Goal: Information Seeking & Learning: Learn about a topic

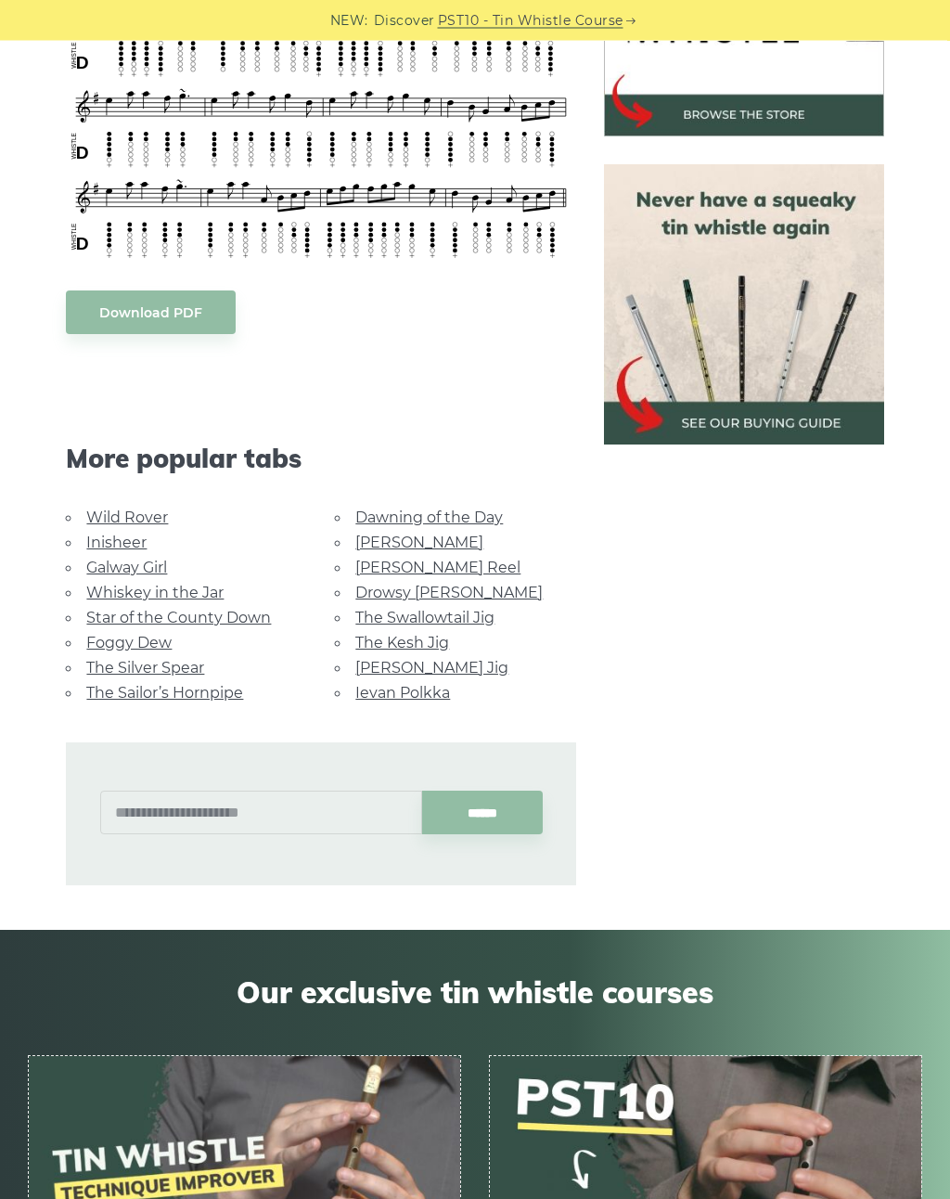
scroll to position [673, 0]
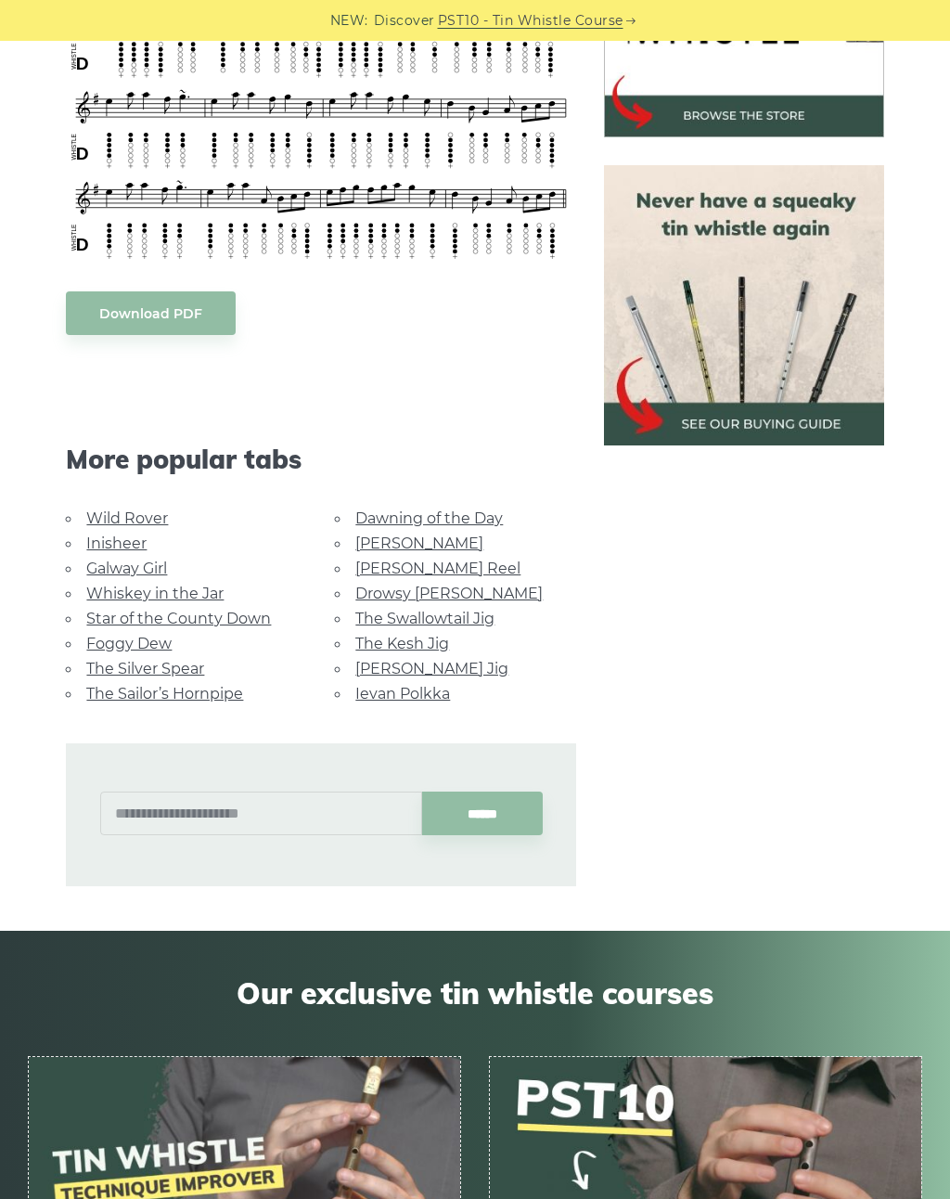
click at [149, 642] on link "Foggy Dew" at bounding box center [128, 644] width 85 height 18
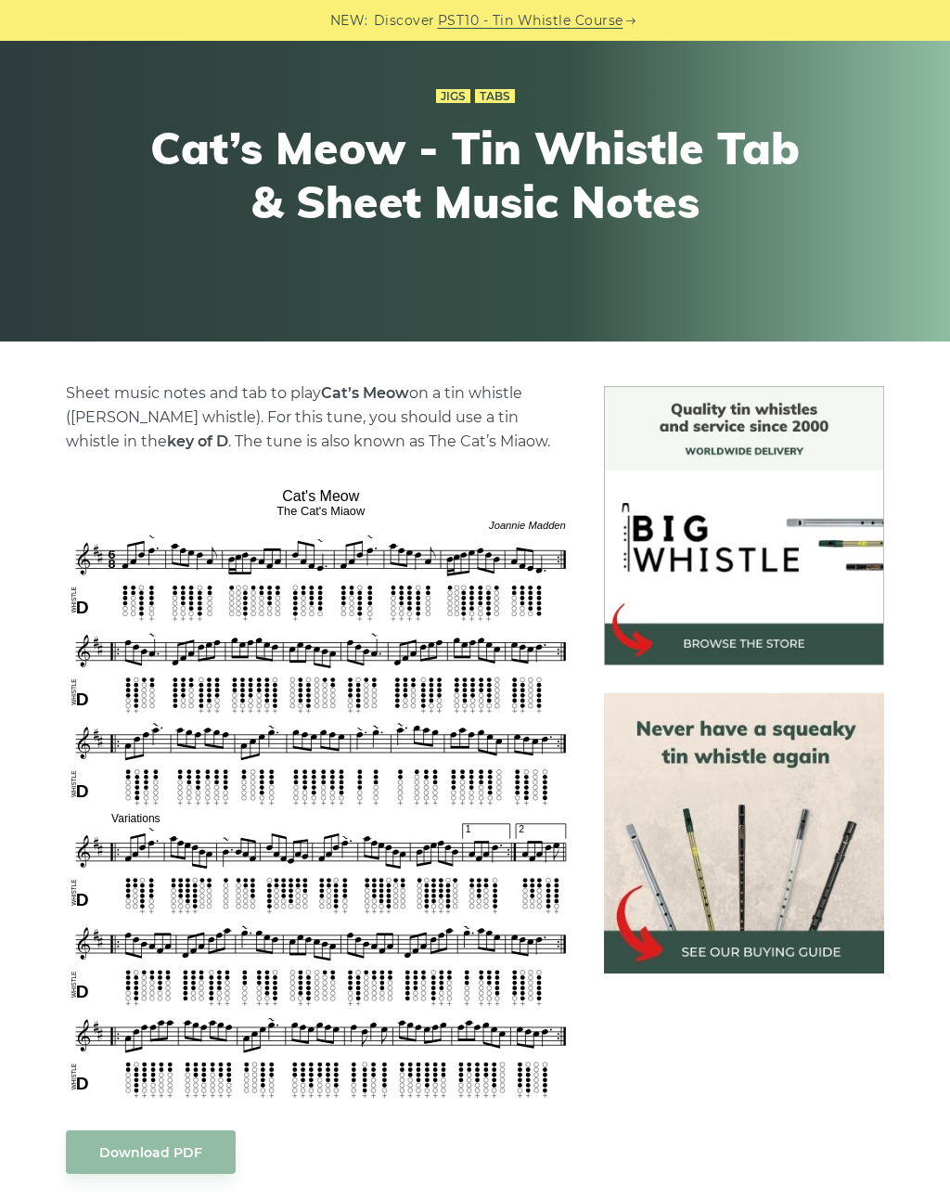
scroll to position [173, 0]
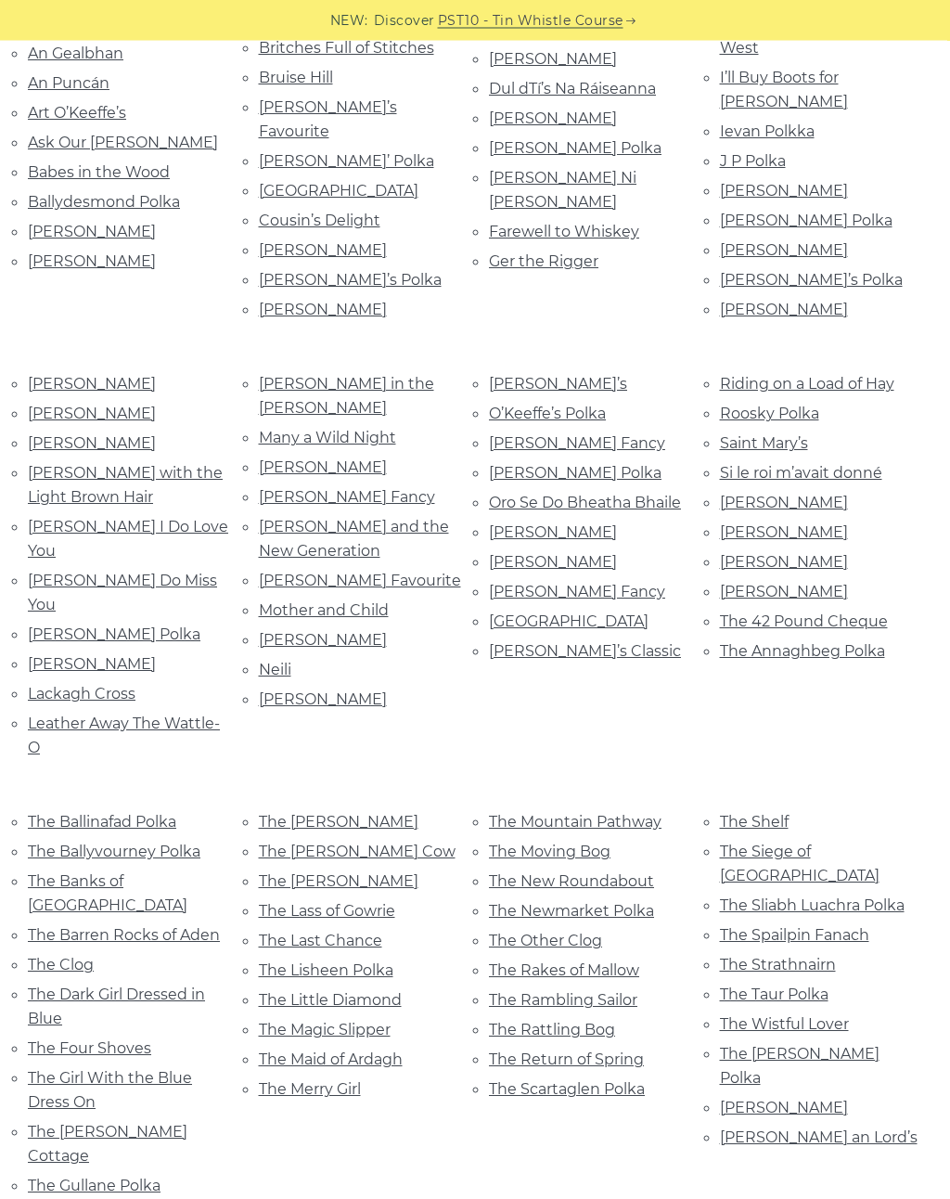
scroll to position [573, 0]
click at [582, 464] on link "O’Sullivan’s Polka" at bounding box center [575, 473] width 173 height 18
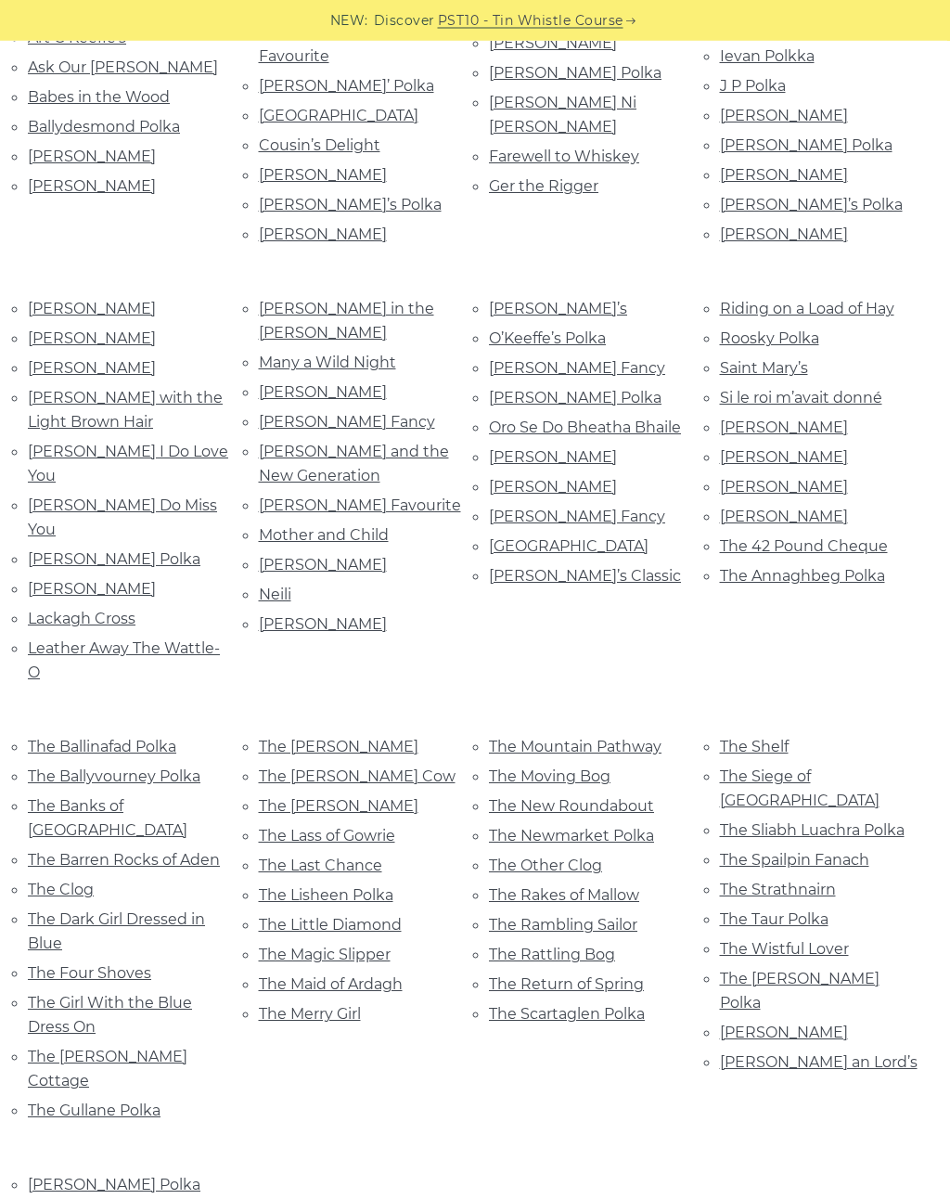
scroll to position [649, 0]
click at [286, 585] on link "Neili" at bounding box center [275, 594] width 32 height 18
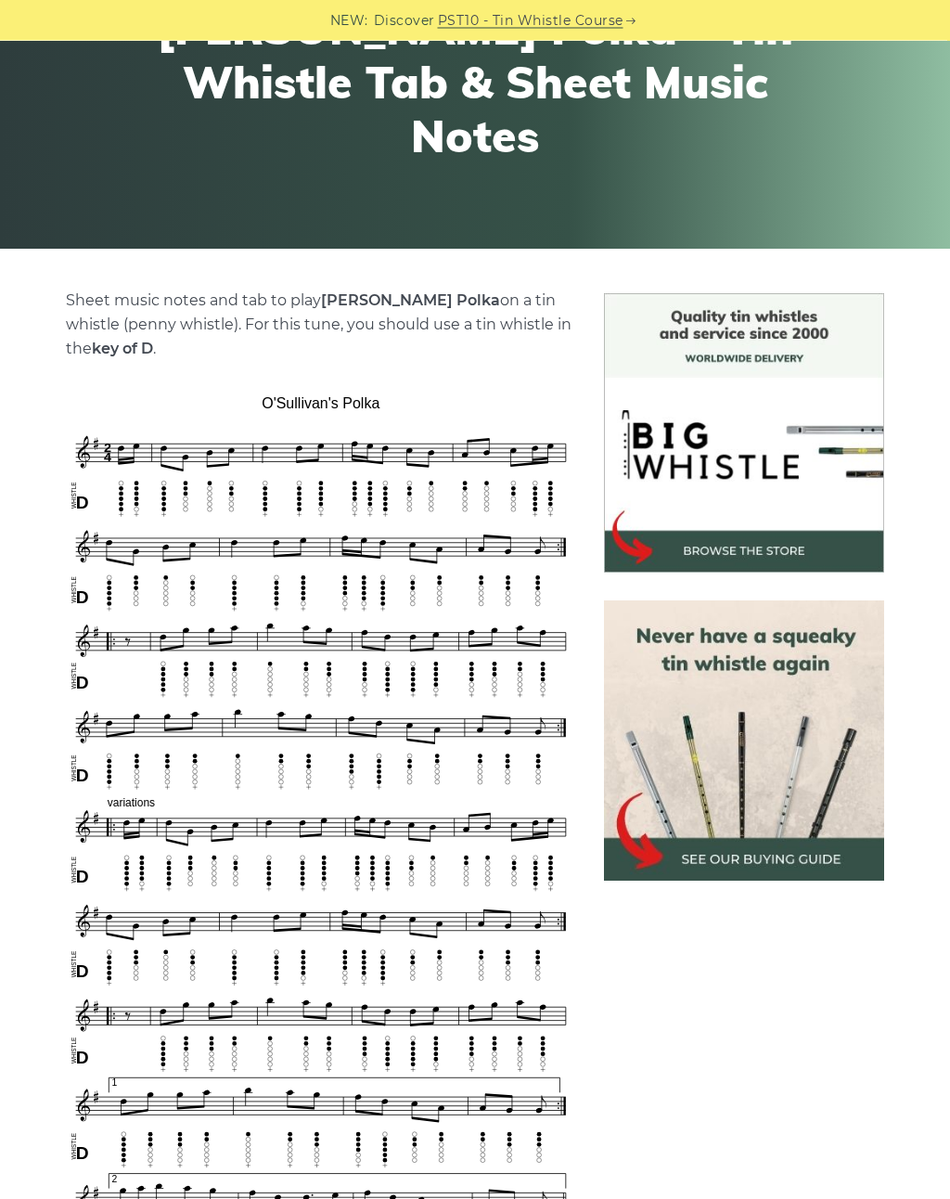
scroll to position [242, 0]
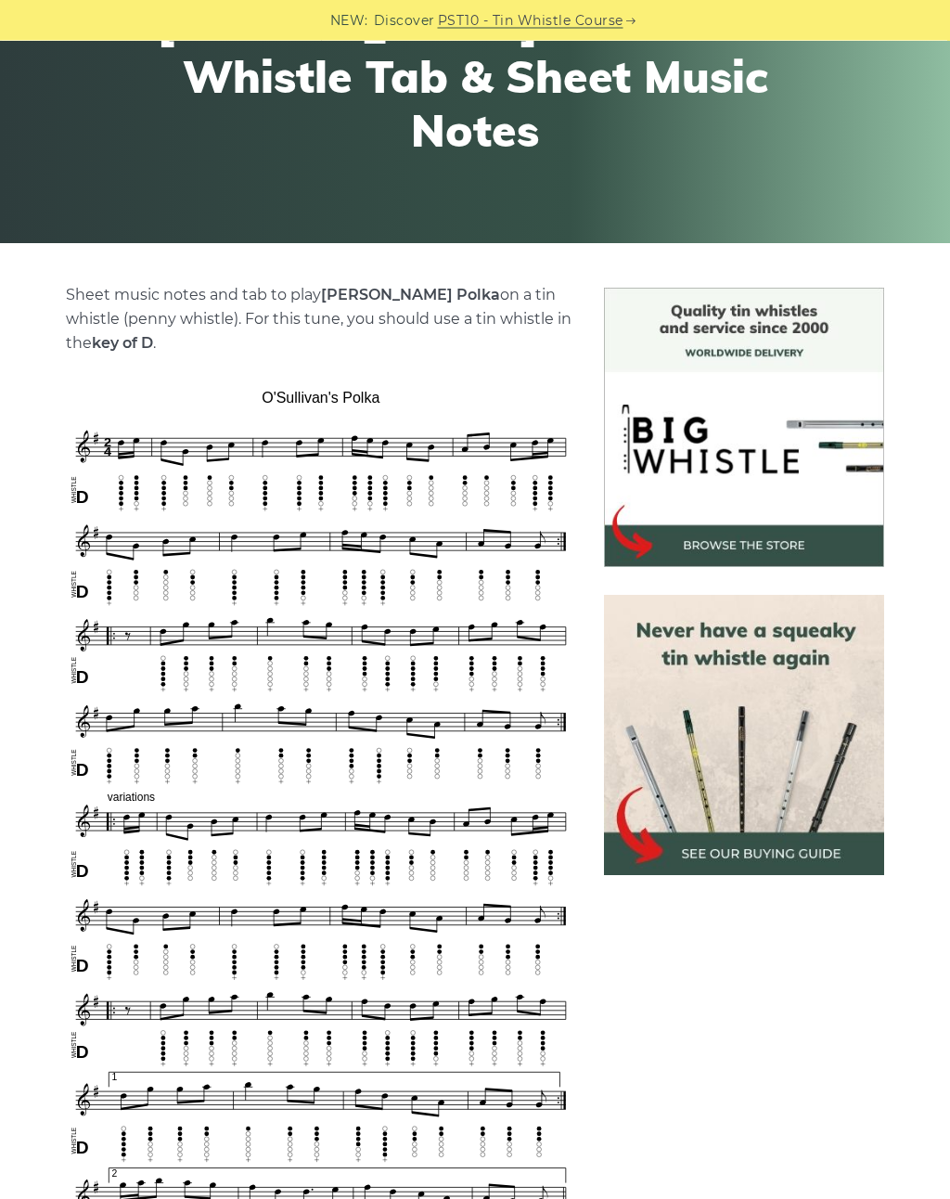
click at [326, 34] on div "NEW: Discover PST10 - Tin Whistle Course" at bounding box center [475, 20] width 950 height 41
click at [300, 13] on div "NEW: Discover PST10 - Tin Whistle Course" at bounding box center [475, 20] width 950 height 41
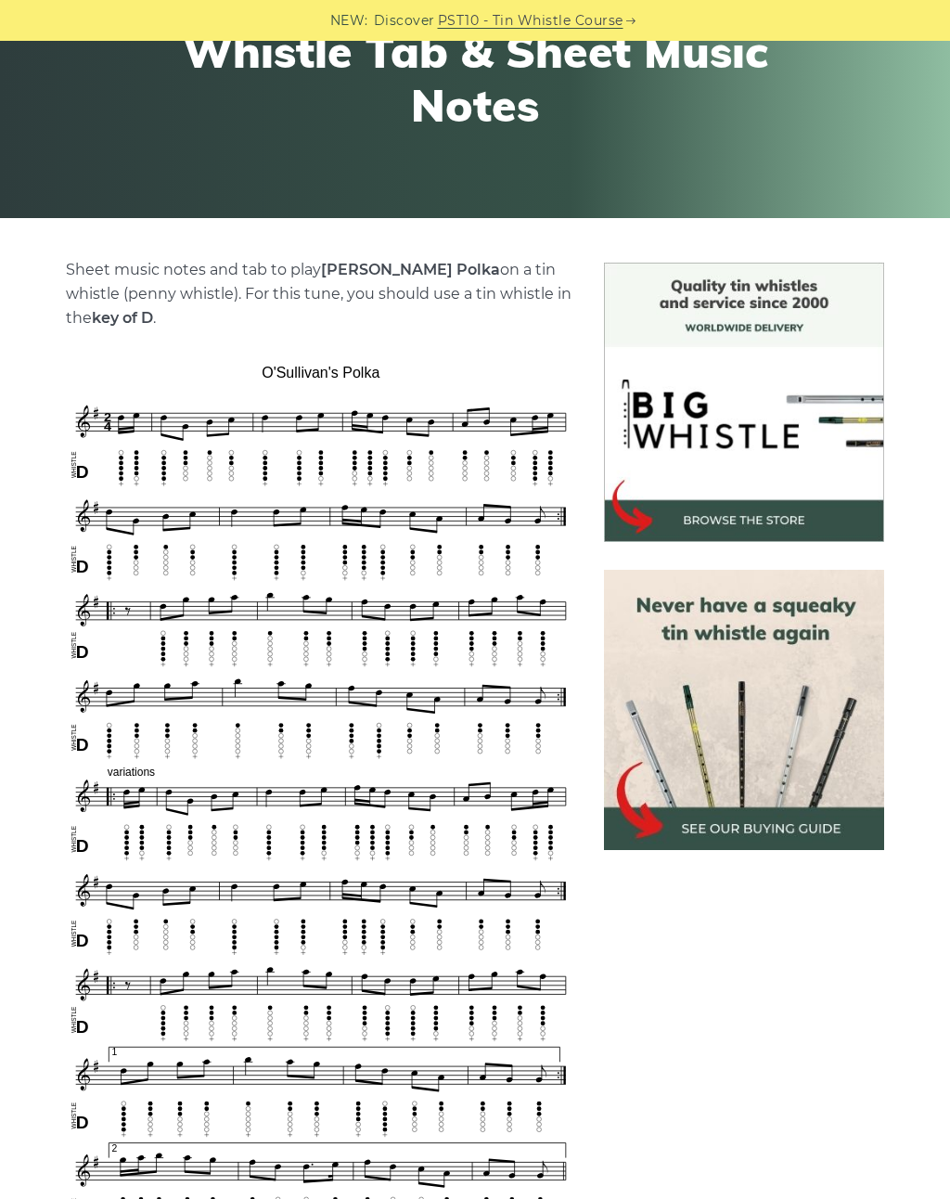
scroll to position [271, 0]
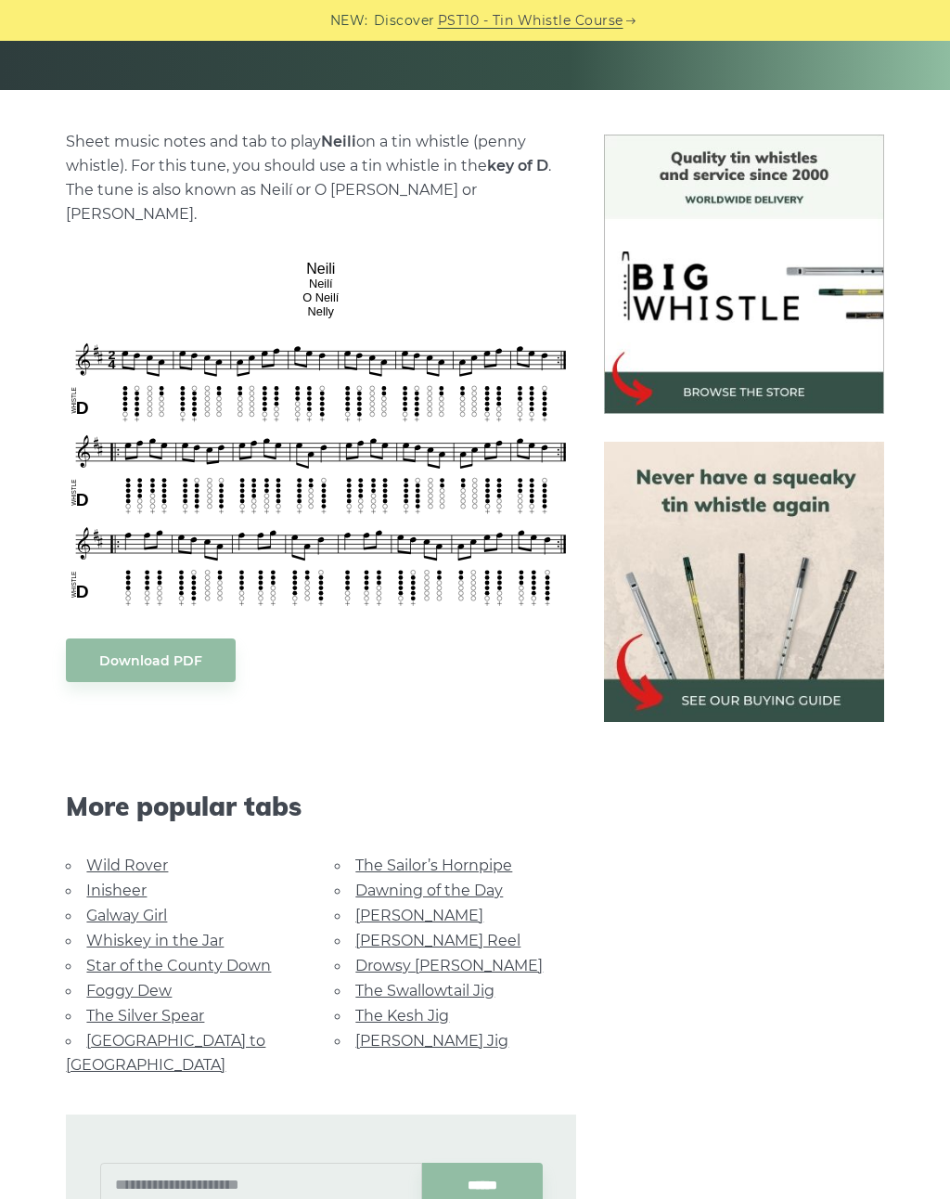
scroll to position [392, 0]
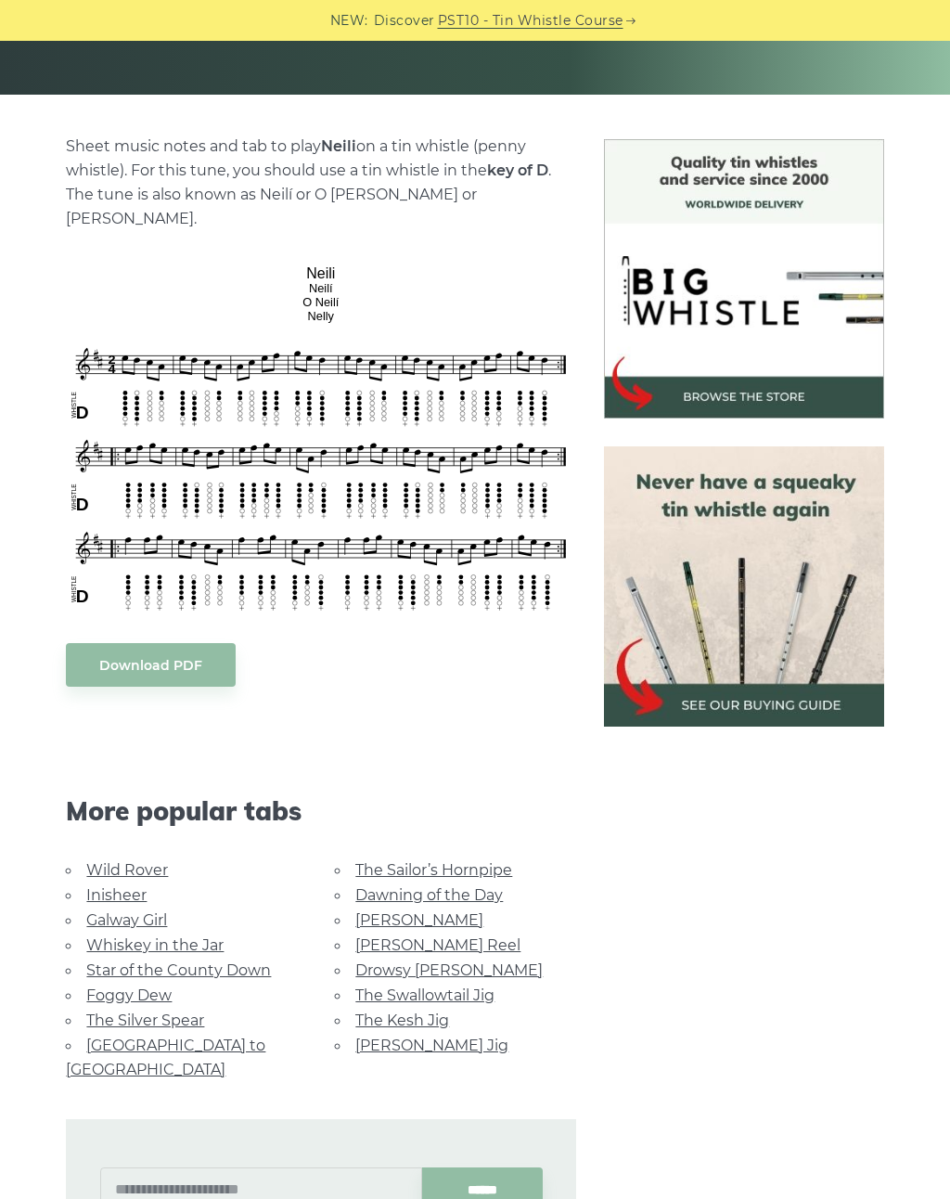
click at [428, 1036] on link "[PERSON_NAME] Jig" at bounding box center [431, 1045] width 153 height 18
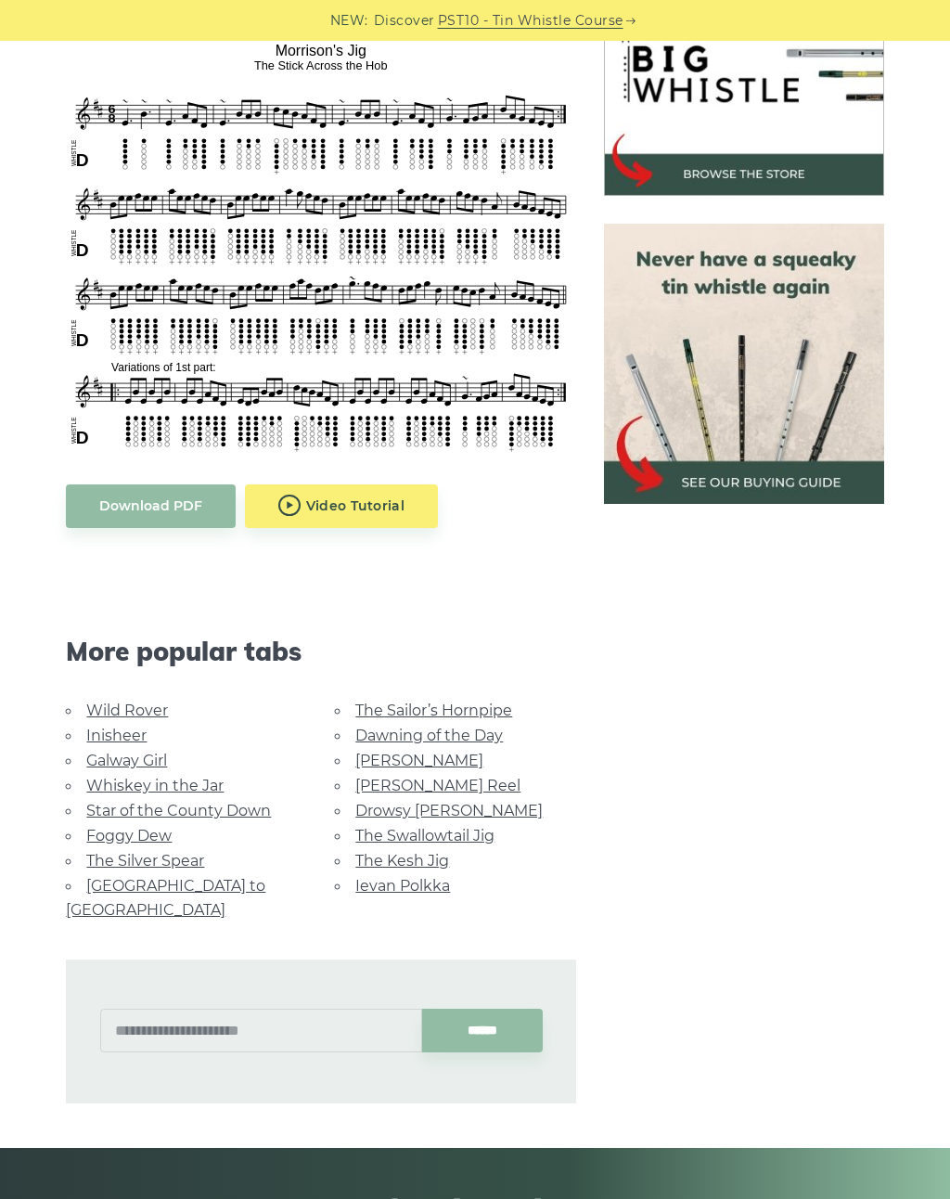
scroll to position [641, 0]
